Goal: Information Seeking & Learning: Learn about a topic

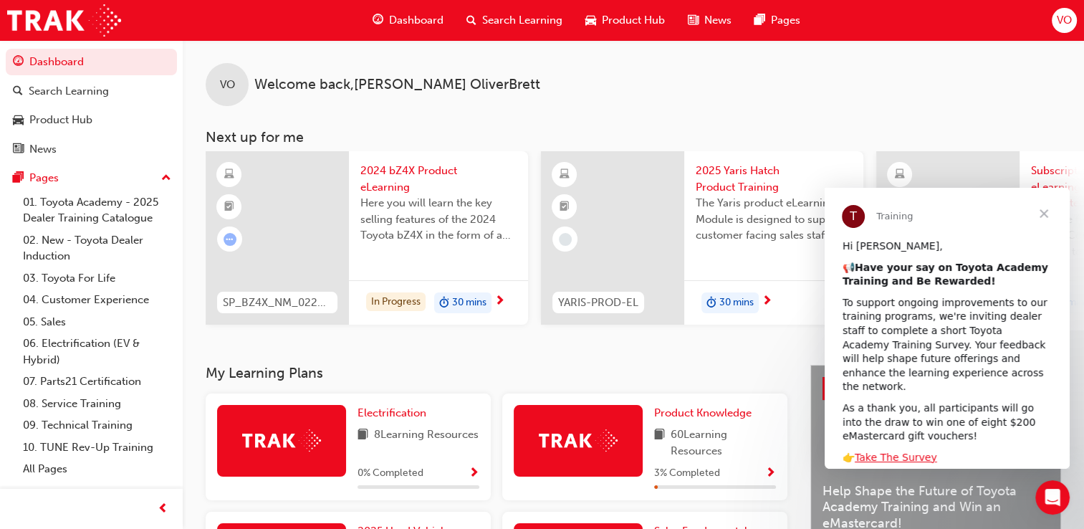
click at [1045, 213] on span "Close" at bounding box center [1044, 214] width 52 height 52
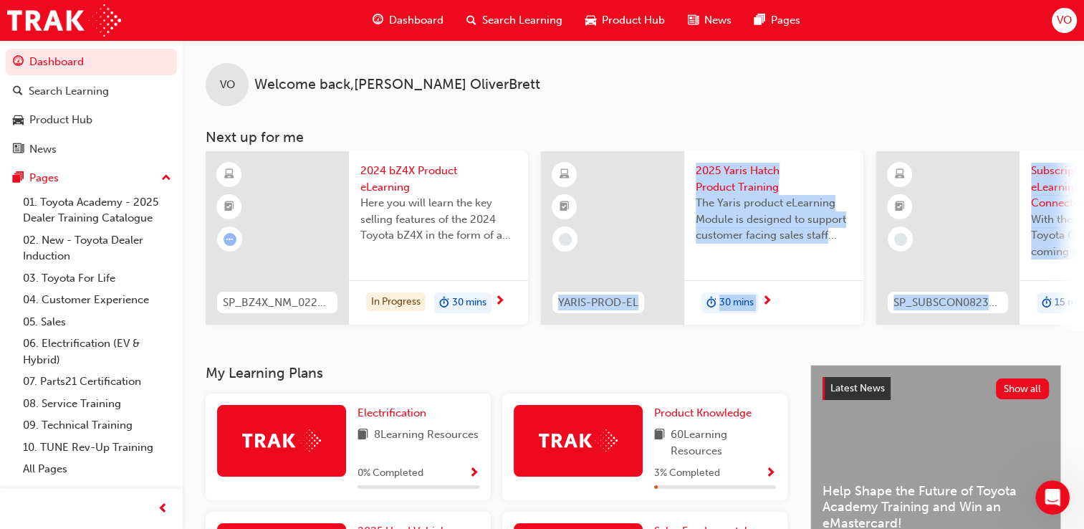
drag, startPoint x: 579, startPoint y: 329, endPoint x: 1043, endPoint y: 304, distance: 465.0
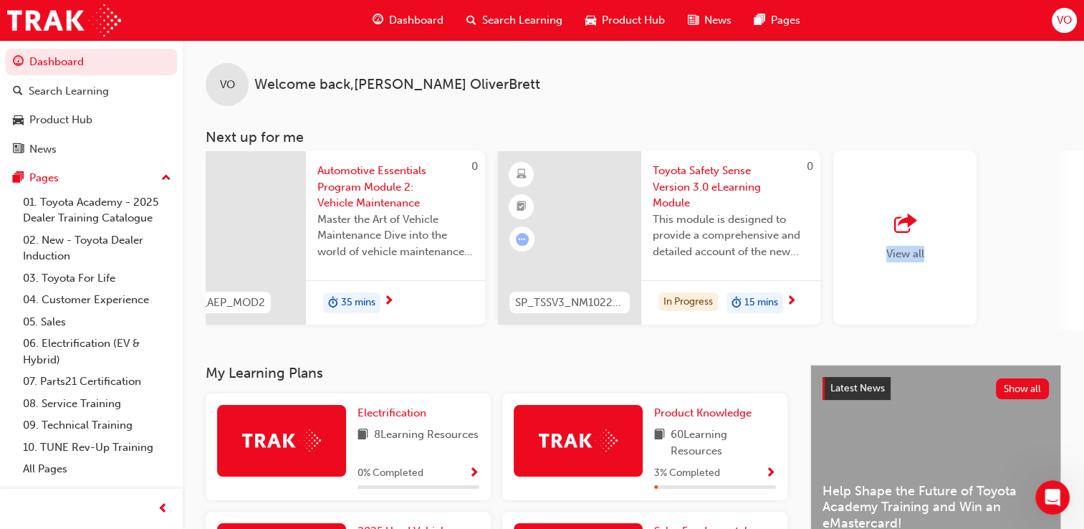
scroll to position [0, 1131]
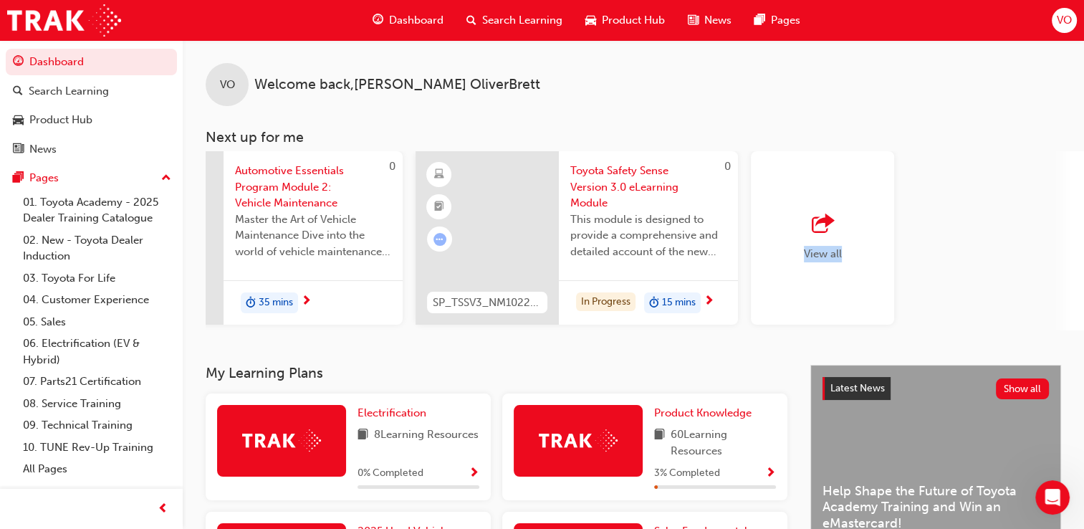
drag, startPoint x: 958, startPoint y: 328, endPoint x: 1097, endPoint y: 268, distance: 151.5
click at [1084, 268] on html "Your version of Internet Explorer is outdated and not supported. Please upgrade…" at bounding box center [542, 264] width 1084 height 529
click at [820, 239] on div "View all" at bounding box center [823, 237] width 38 height 47
click at [820, 245] on div "View all" at bounding box center [823, 237] width 38 height 47
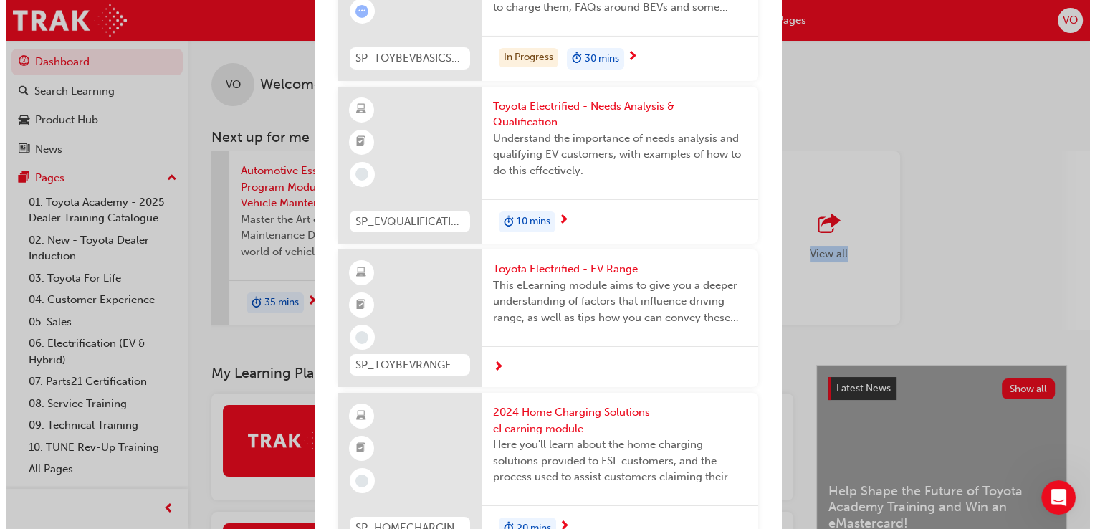
scroll to position [11029, 0]
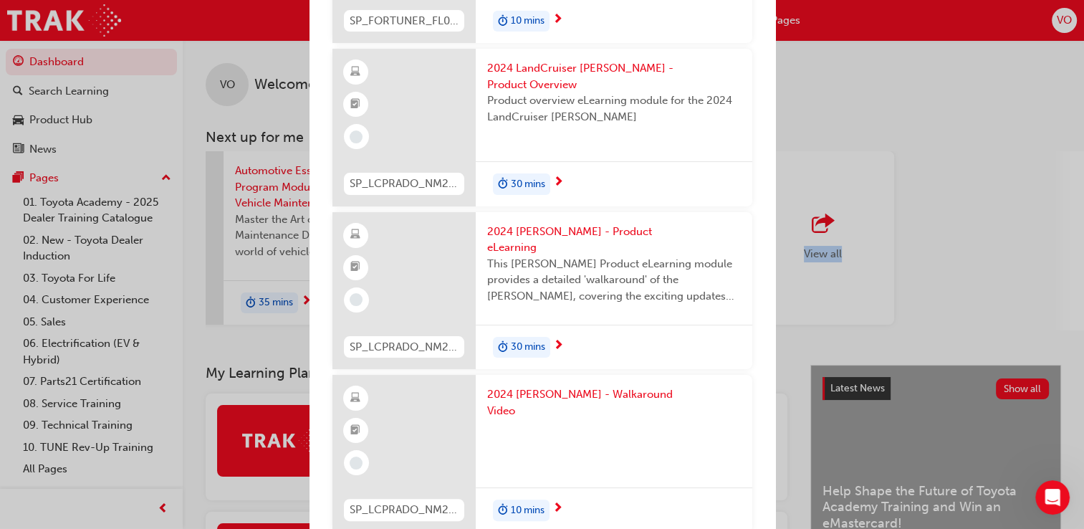
click at [521, 499] on div "10 mins" at bounding box center [521, 509] width 57 height 21
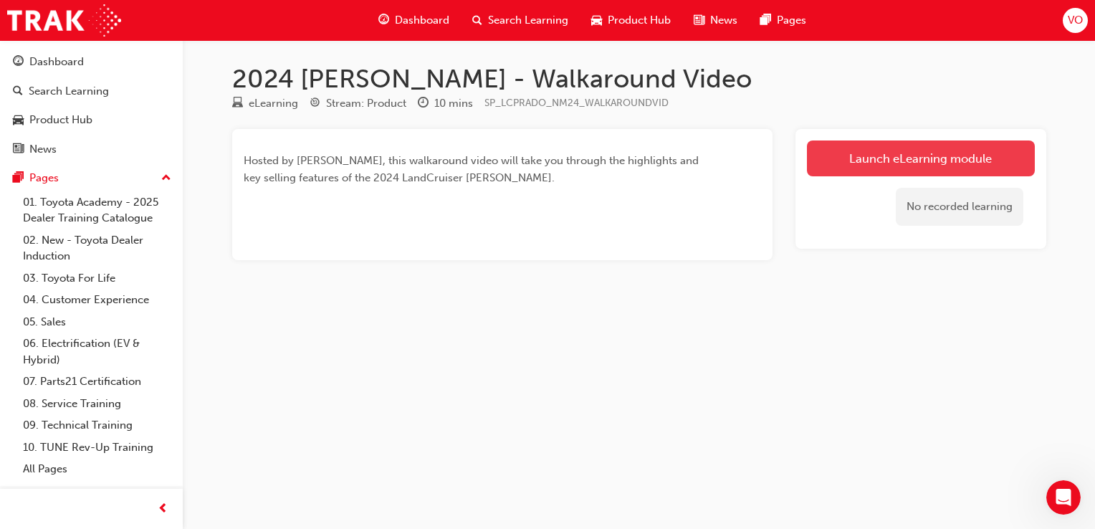
click at [880, 161] on link "Launch eLearning module" at bounding box center [921, 158] width 228 height 36
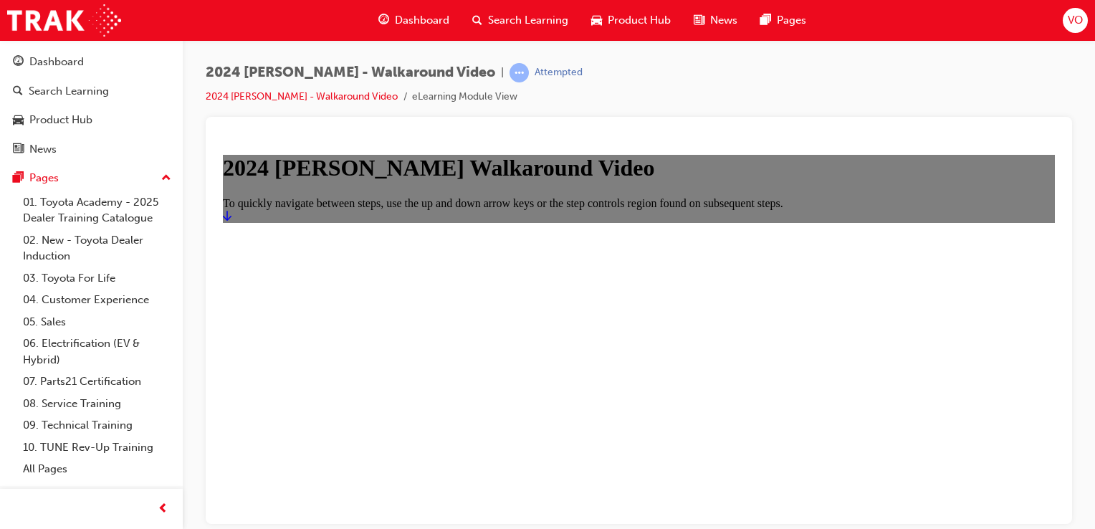
drag, startPoint x: 1307, startPoint y: 343, endPoint x: 883, endPoint y: 410, distance: 429.4
click at [883, 221] on main "2024 [PERSON_NAME] Walkaround Video To quickly navigate between steps, use the …" at bounding box center [639, 187] width 832 height 67
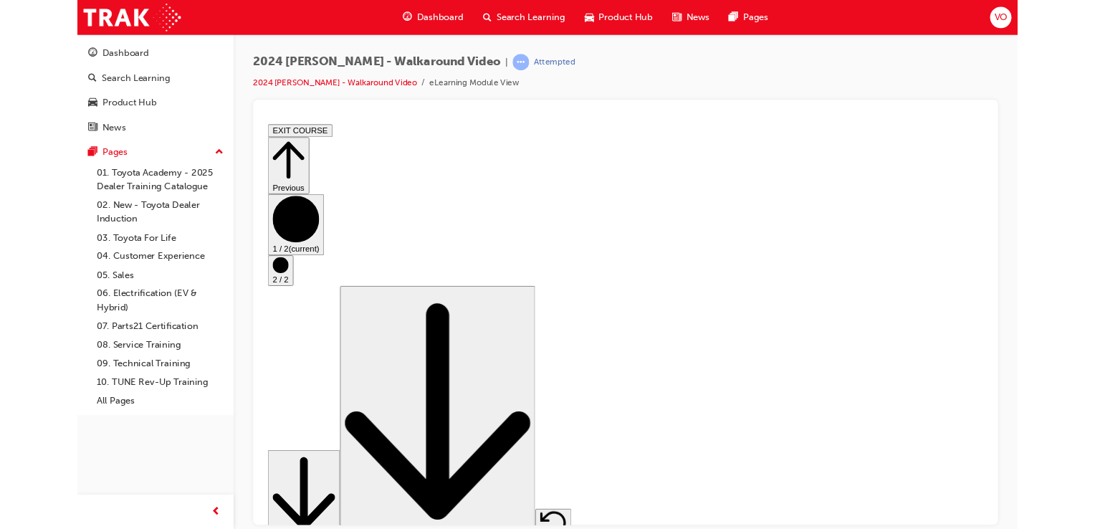
scroll to position [0, 0]
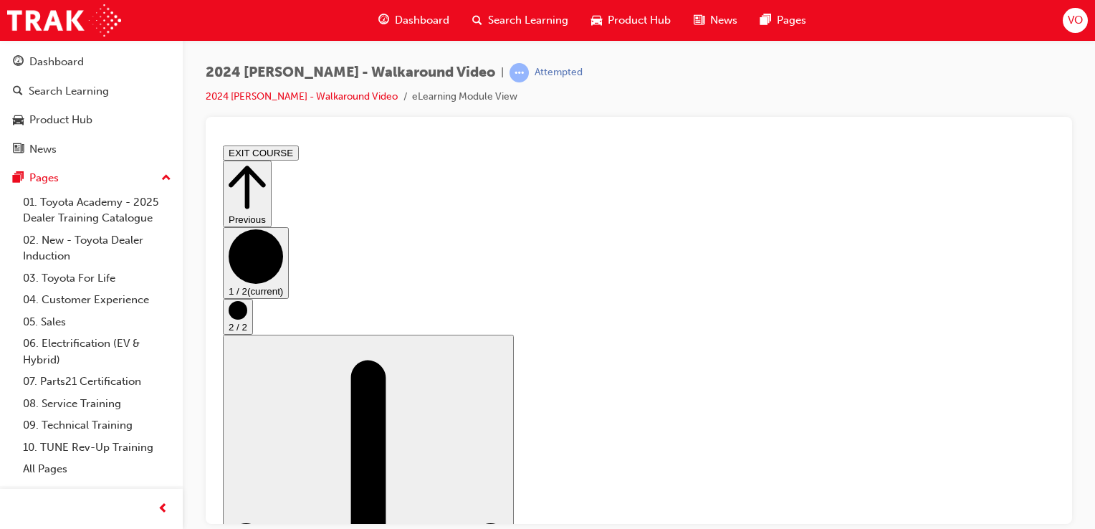
drag, startPoint x: 1050, startPoint y: 224, endPoint x: 1293, endPoint y: 586, distance: 435.8
click at [299, 158] on button "EXIT COURSE" at bounding box center [261, 152] width 76 height 15
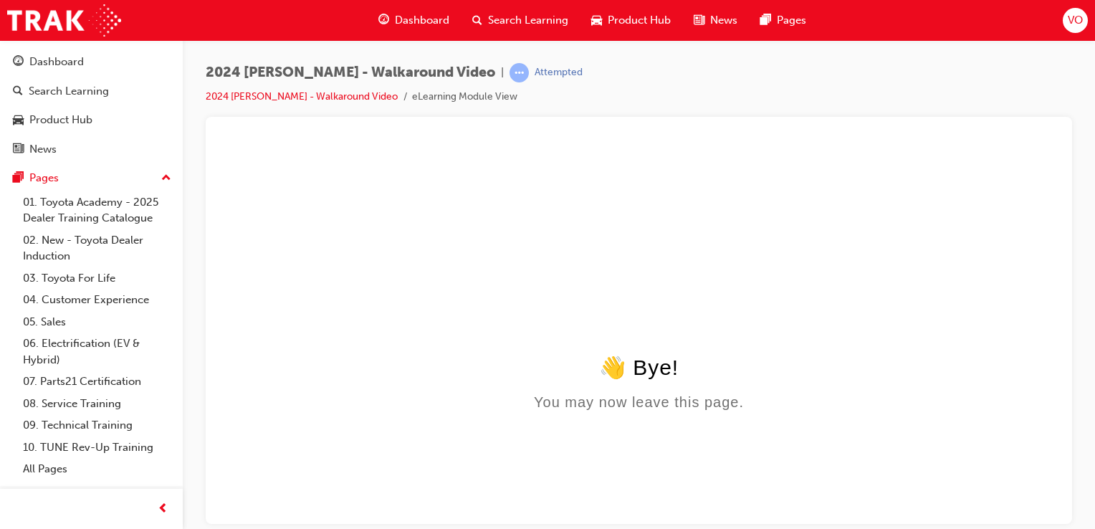
scroll to position [0, 0]
click at [80, 56] on div "Dashboard" at bounding box center [56, 62] width 54 height 16
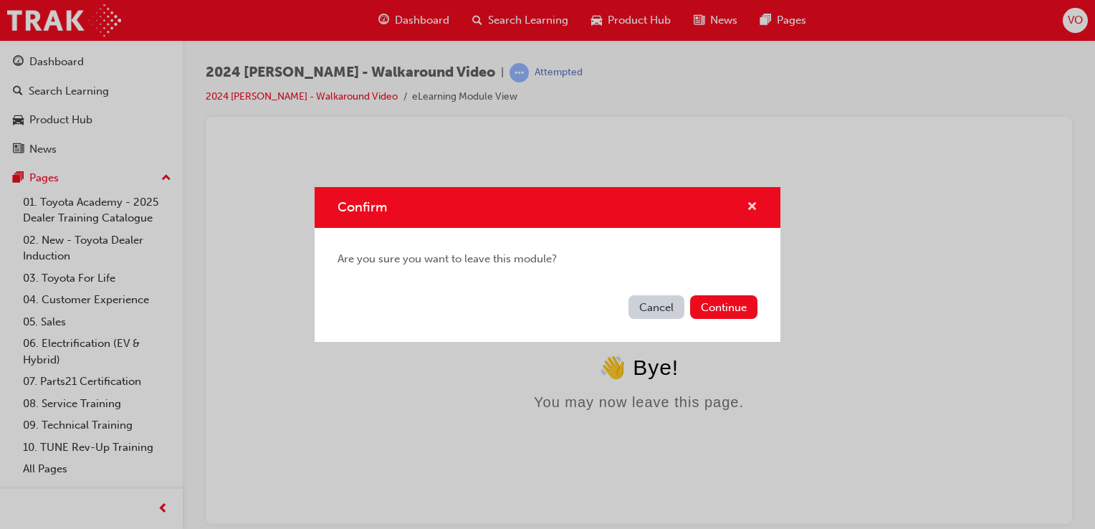
click at [750, 205] on span "cross-icon" at bounding box center [752, 207] width 11 height 13
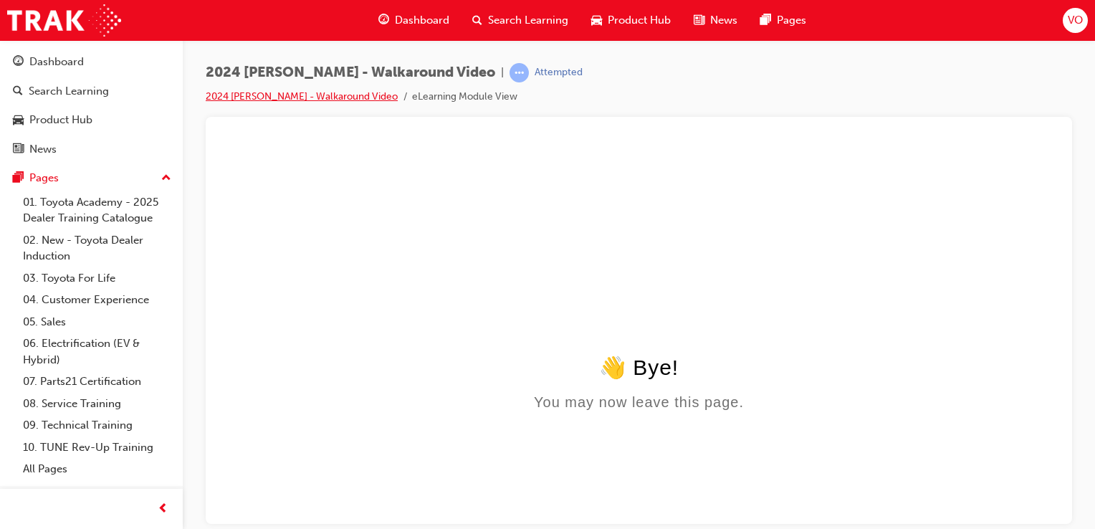
click at [297, 95] on link "2024 [PERSON_NAME] - Walkaround Video" at bounding box center [302, 96] width 192 height 12
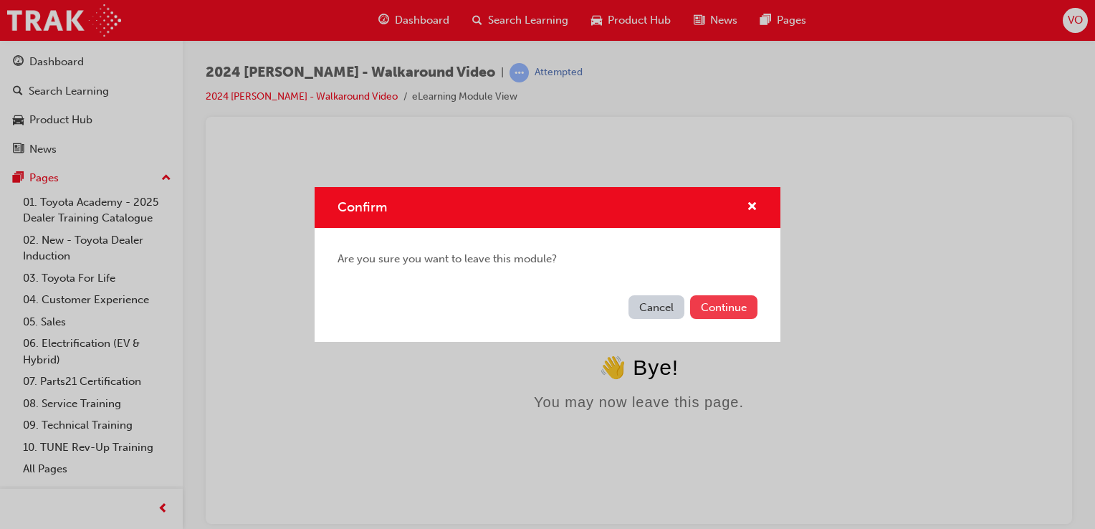
click at [724, 302] on button "Continue" at bounding box center [723, 307] width 67 height 24
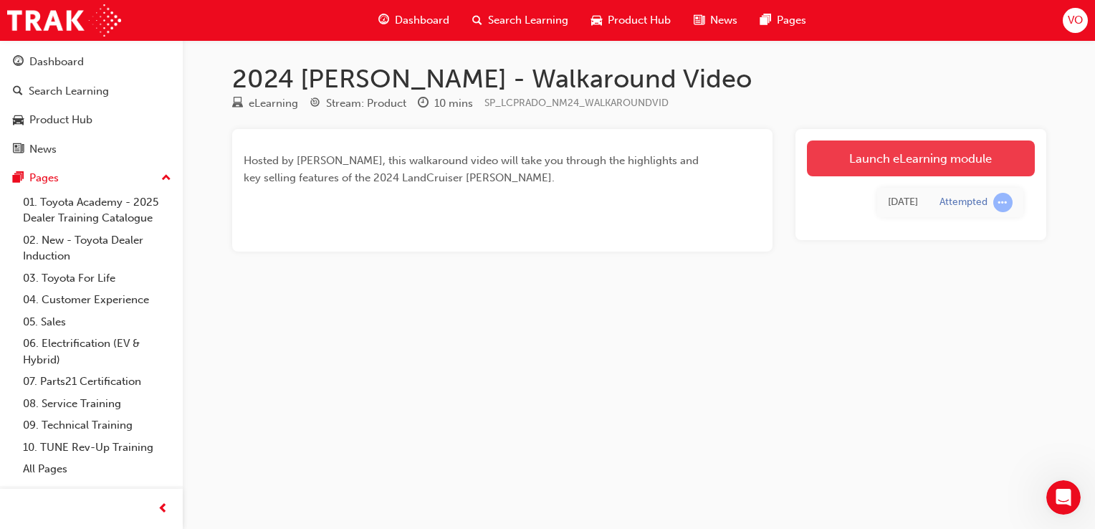
click at [921, 153] on link "Launch eLearning module" at bounding box center [921, 158] width 228 height 36
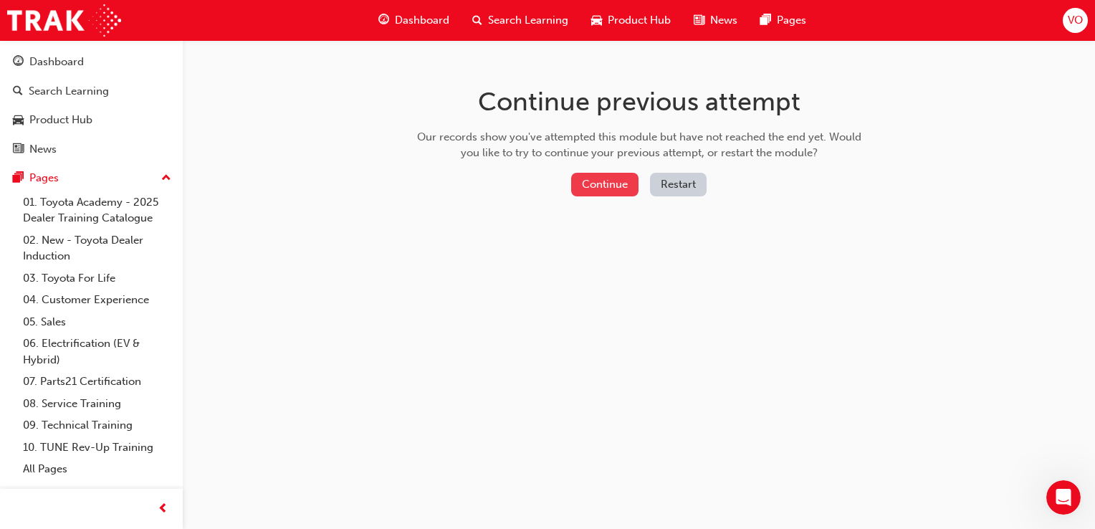
click at [613, 186] on button "Continue" at bounding box center [604, 185] width 67 height 24
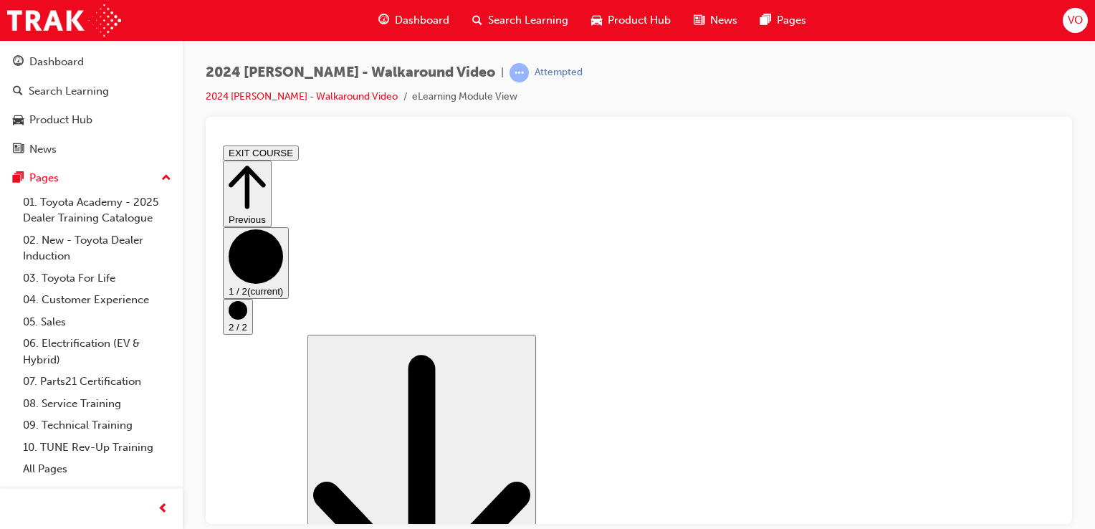
scroll to position [115, 0]
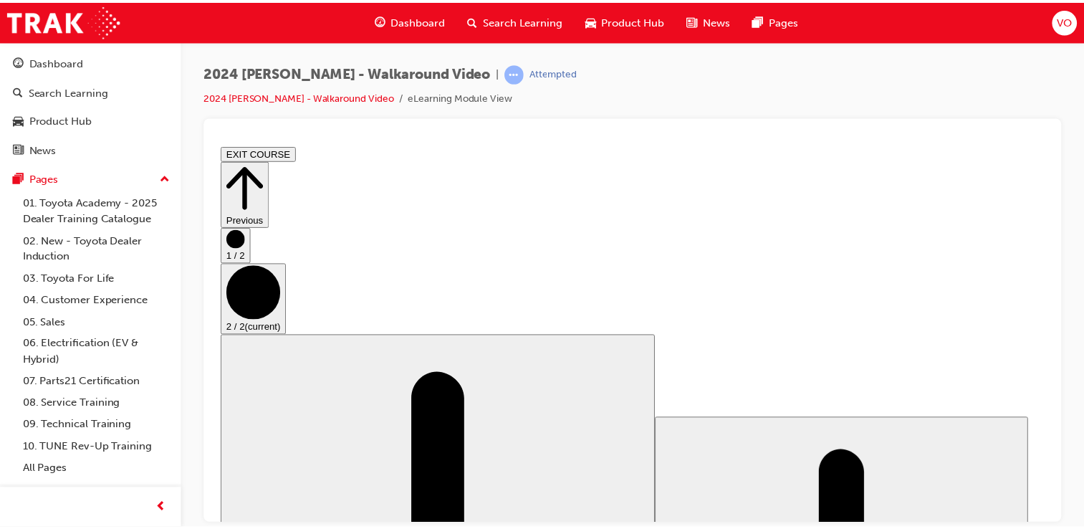
scroll to position [0, 0]
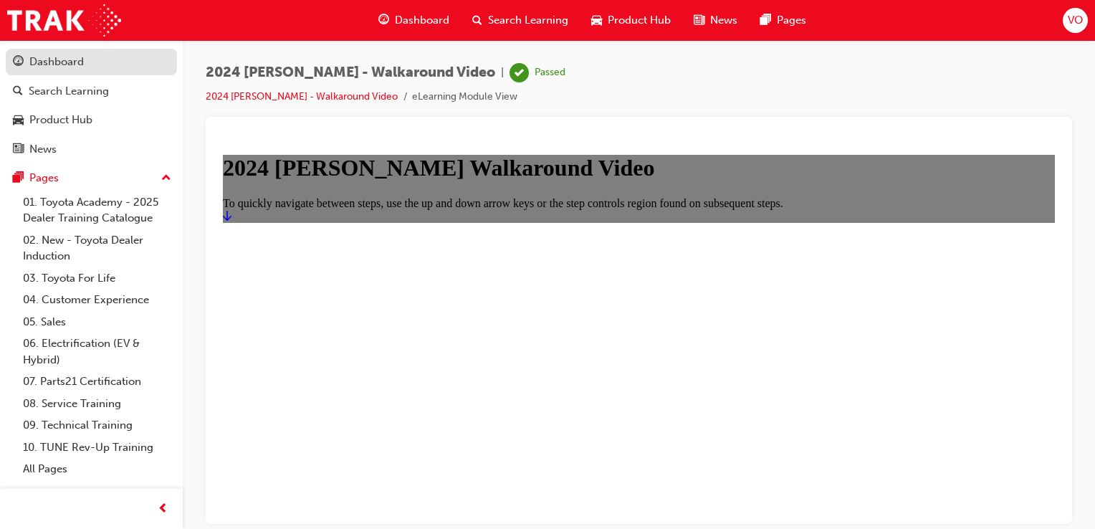
click at [60, 58] on div "Dashboard" at bounding box center [56, 62] width 54 height 16
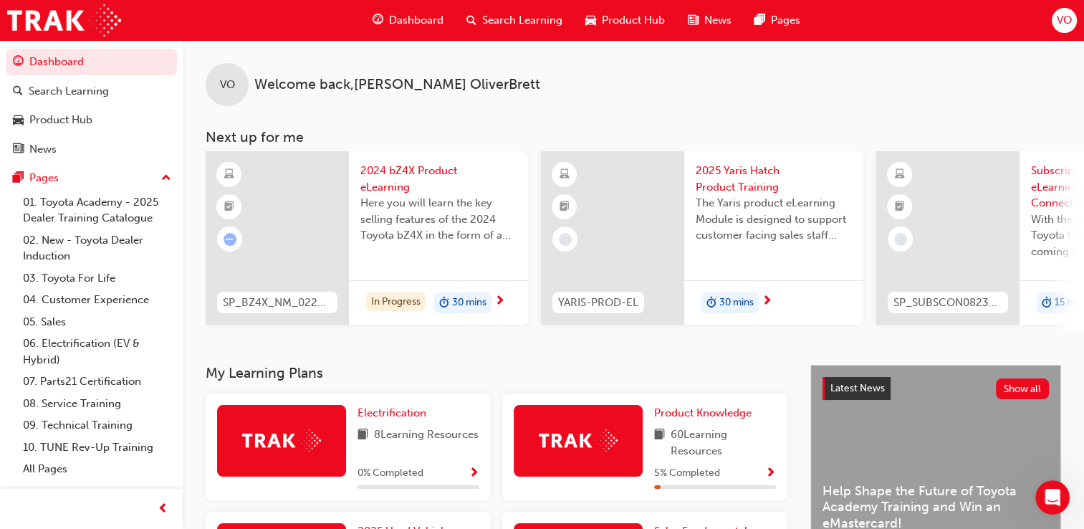
scroll to position [0, 768]
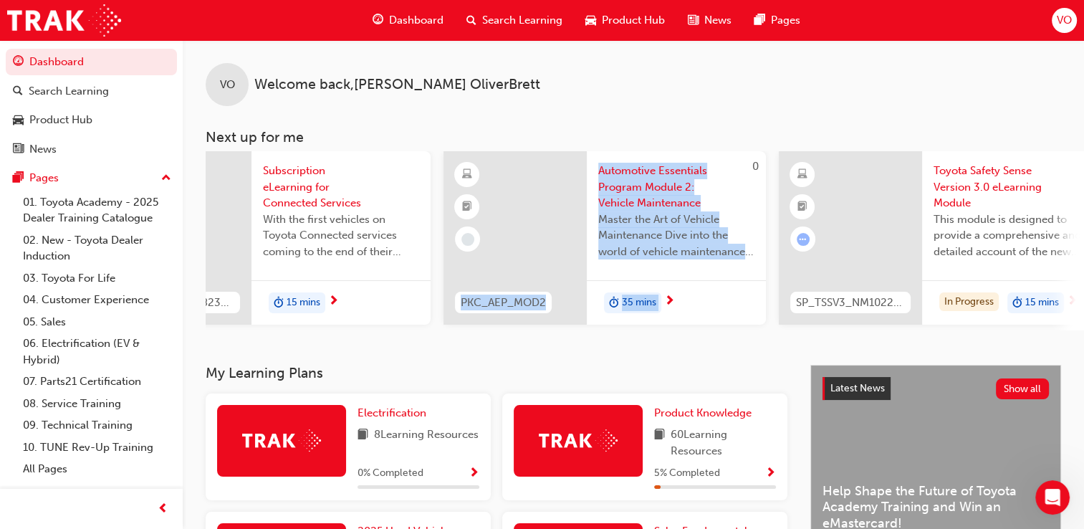
drag, startPoint x: 578, startPoint y: 329, endPoint x: 834, endPoint y: 343, distance: 256.2
click at [834, 343] on div "VO Welcome back , [PERSON_NAME] Next up for me SP_BZ4X_NM_0224_EL01 2024 bZ4X P…" at bounding box center [633, 202] width 901 height 325
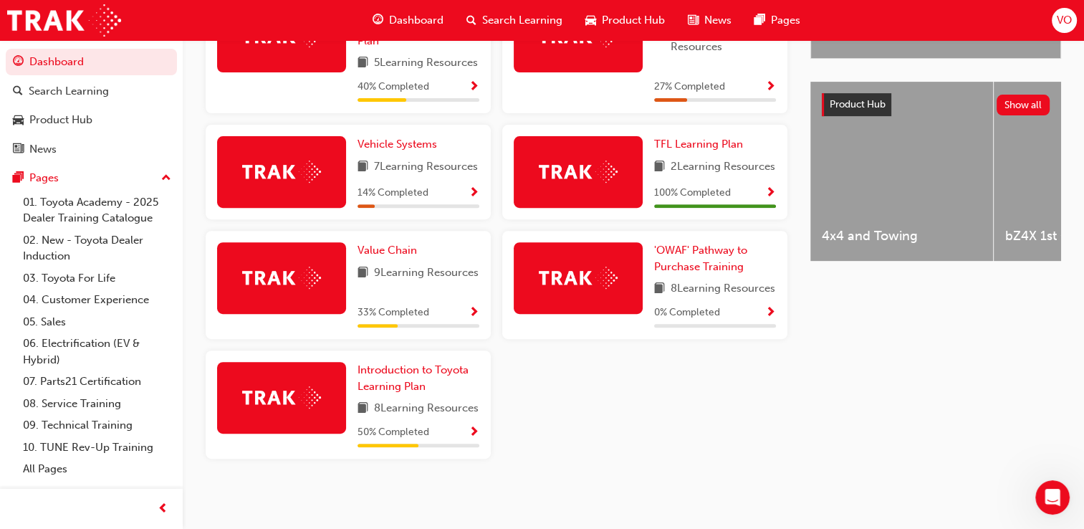
scroll to position [552, 0]
click at [701, 267] on span "'OWAF' Pathway to Purchase Training" at bounding box center [700, 258] width 93 height 29
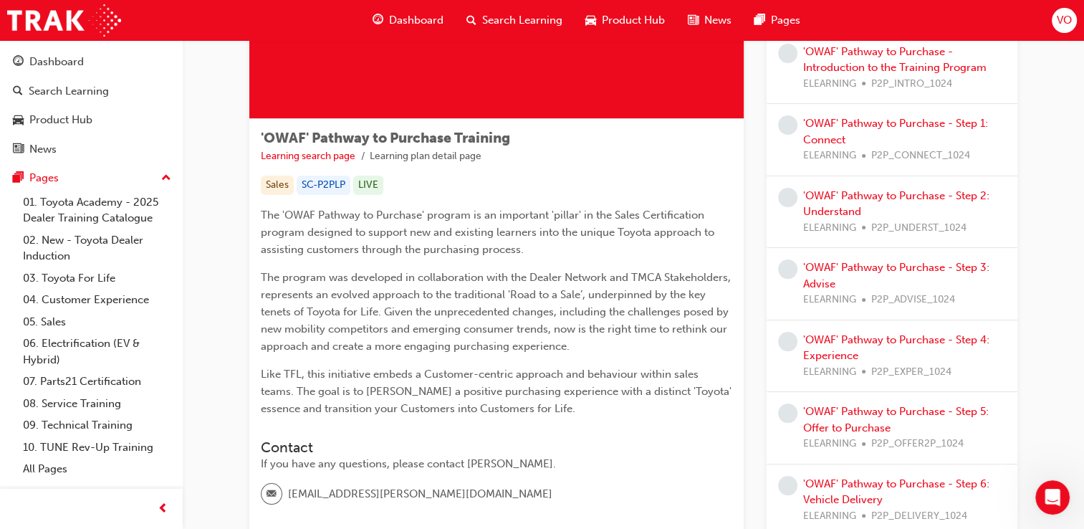
scroll to position [43, 0]
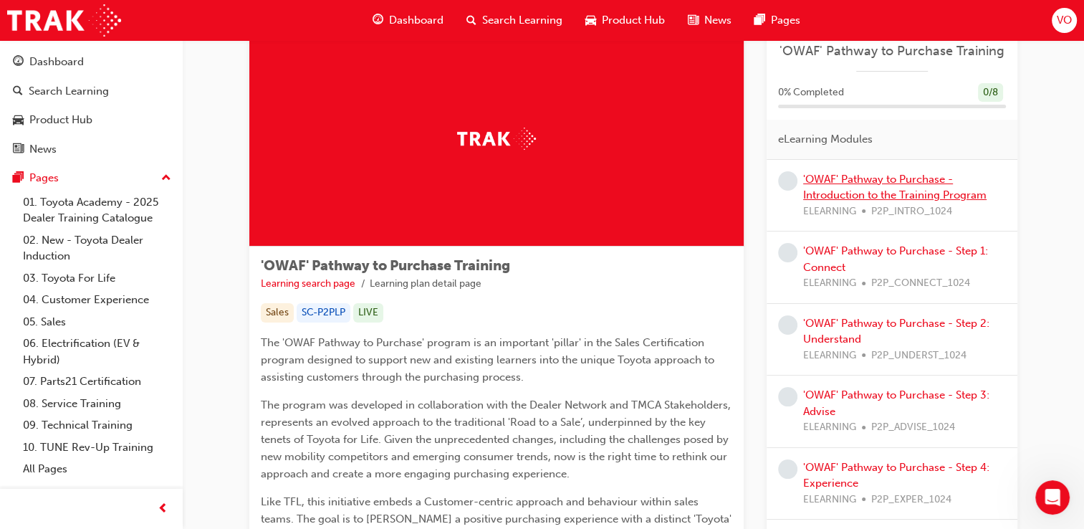
click at [858, 179] on link "'OWAF' Pathway to Purchase - Introduction to the Training Program" at bounding box center [894, 187] width 183 height 29
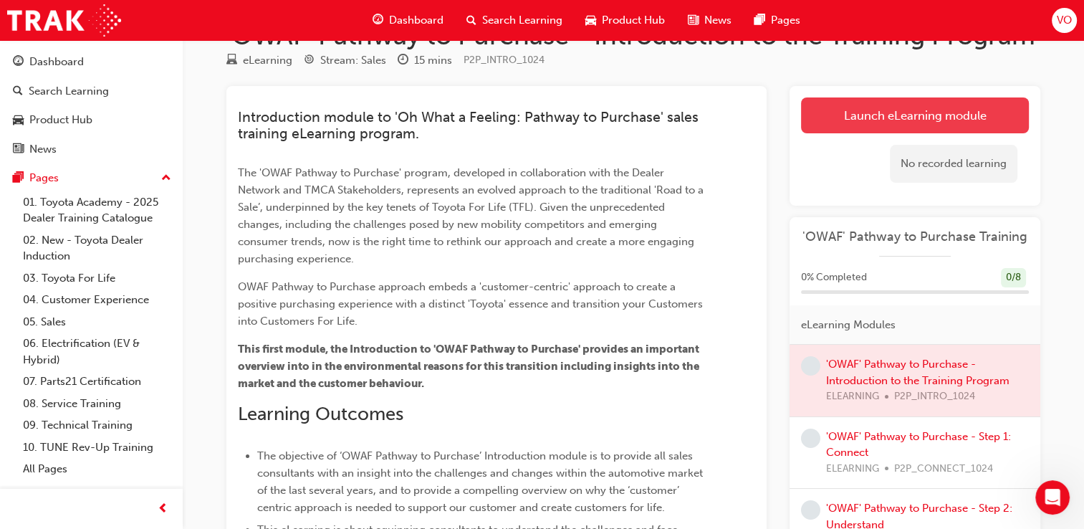
click at [894, 115] on link "Launch eLearning module" at bounding box center [915, 115] width 228 height 36
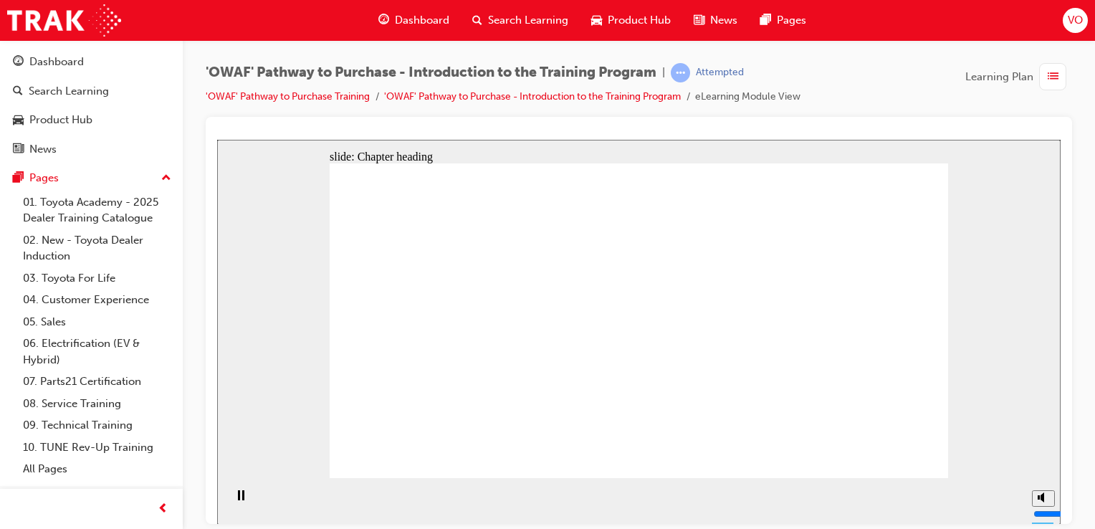
click at [792, 503] on section "Playback Speed 2 1.75 1.5 1.25" at bounding box center [638, 500] width 843 height 47
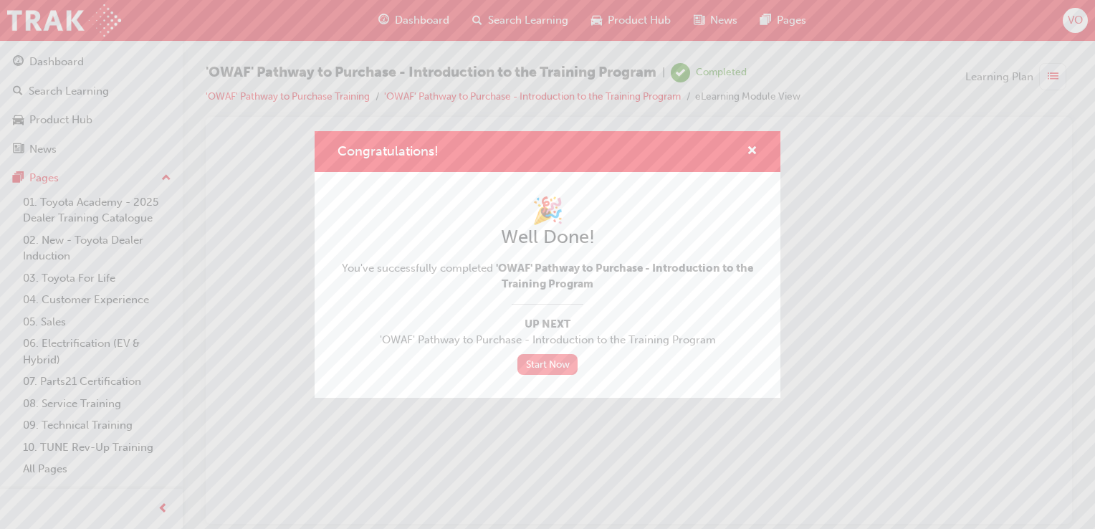
click at [542, 365] on link "Start Now" at bounding box center [547, 364] width 60 height 21
click at [550, 342] on span "'OWAF' Pathway to Purchase - Introduction to the Training Program" at bounding box center [547, 340] width 420 height 16
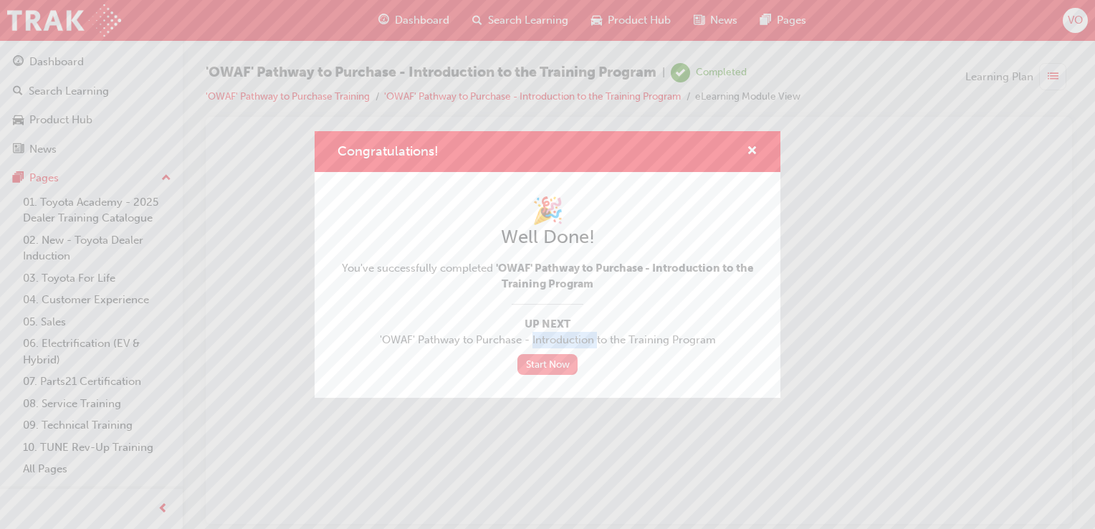
drag, startPoint x: 550, startPoint y: 342, endPoint x: 542, endPoint y: 360, distance: 19.2
click at [542, 360] on link "Start Now" at bounding box center [547, 364] width 60 height 21
click at [550, 371] on link "Start Now" at bounding box center [547, 364] width 60 height 21
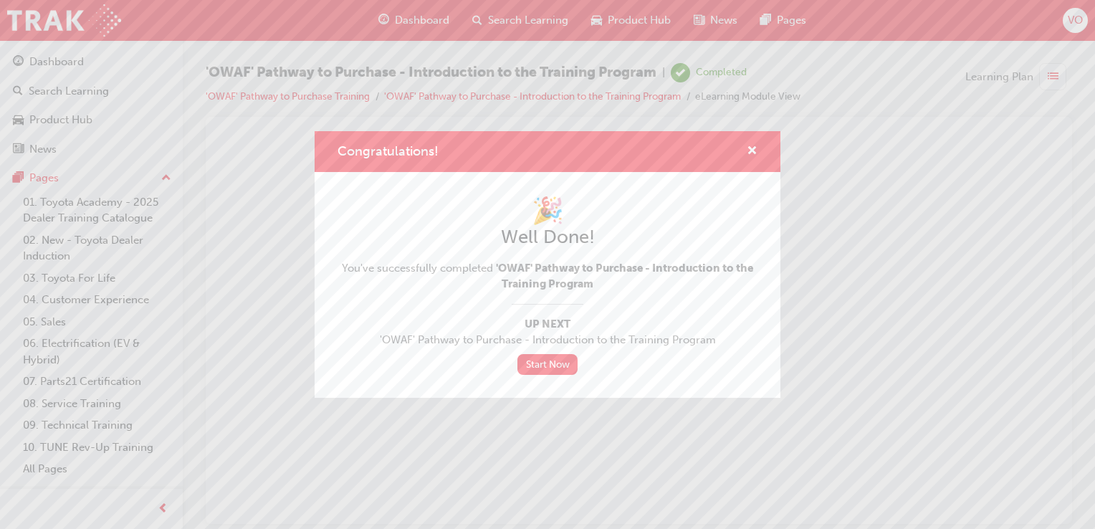
click at [545, 352] on div "🎉 Well Done! You've successfully completed 'OWAF' Pathway to Purchase - Introdu…" at bounding box center [547, 285] width 420 height 180
click at [751, 154] on span "cross-icon" at bounding box center [752, 151] width 11 height 13
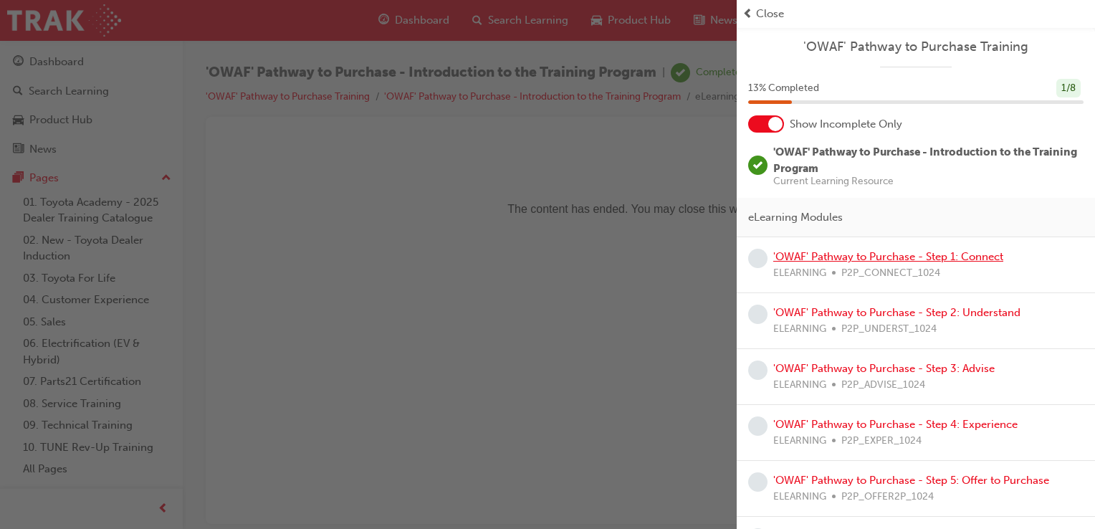
click at [847, 255] on link "'OWAF' Pathway to Purchase - Step 1: Connect" at bounding box center [888, 256] width 230 height 13
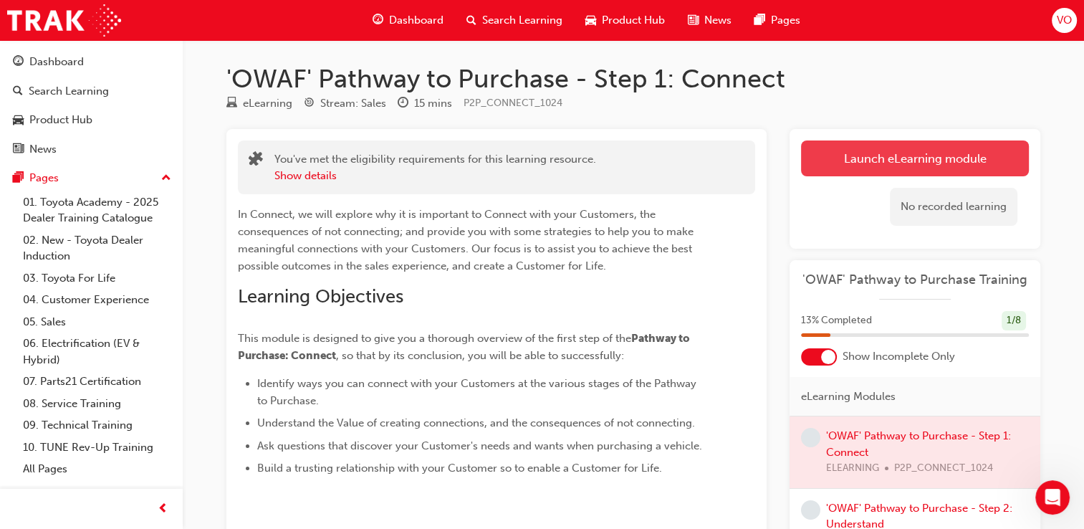
click at [909, 155] on link "Launch eLearning module" at bounding box center [915, 158] width 228 height 36
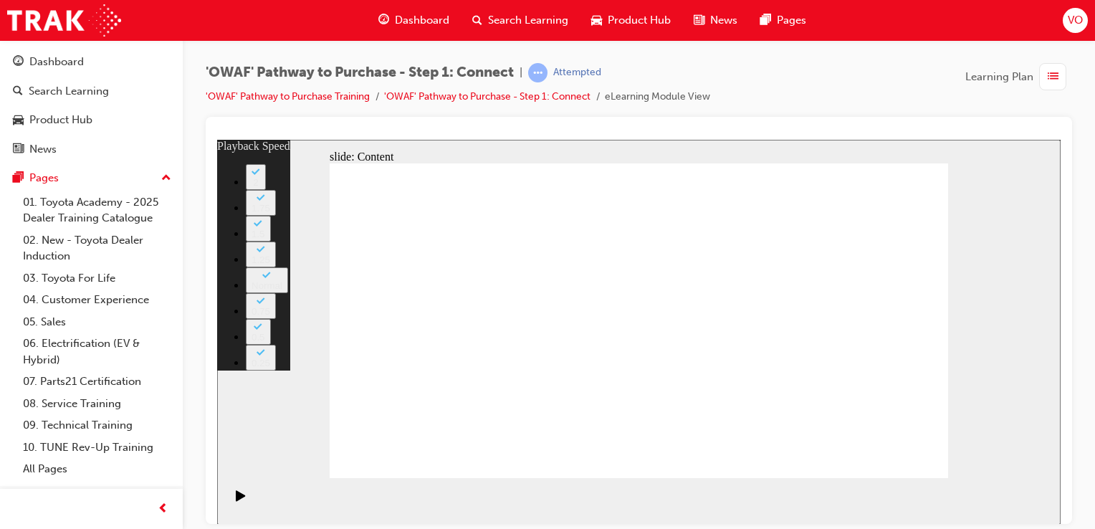
type input "76"
